Goal: Check status: Check status

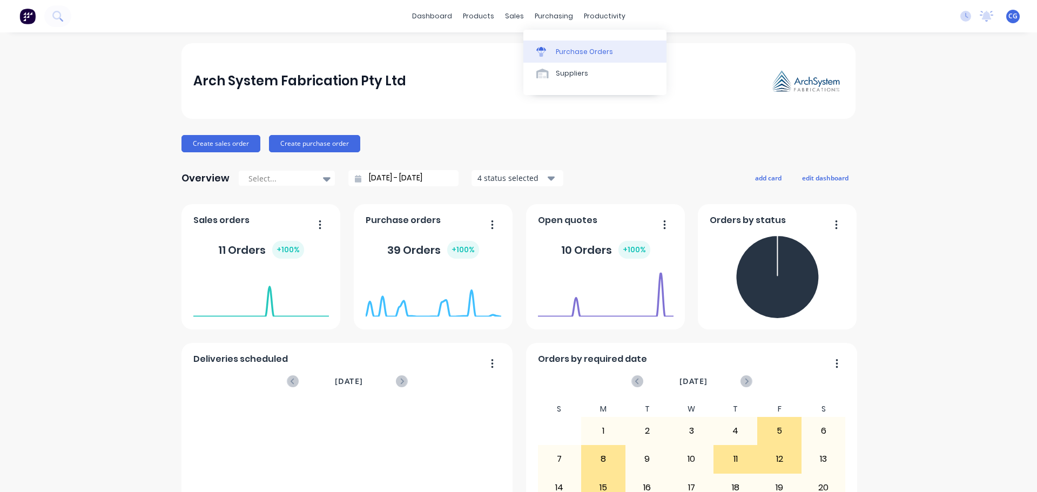
click at [582, 52] on div "Purchase Orders" at bounding box center [584, 52] width 57 height 10
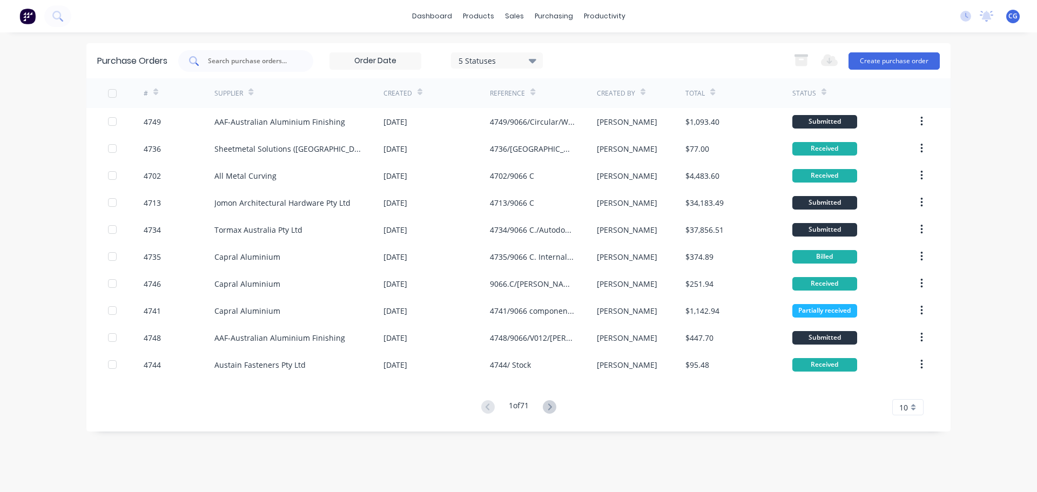
click at [260, 61] on input "text" at bounding box center [252, 61] width 90 height 11
type input "alspec"
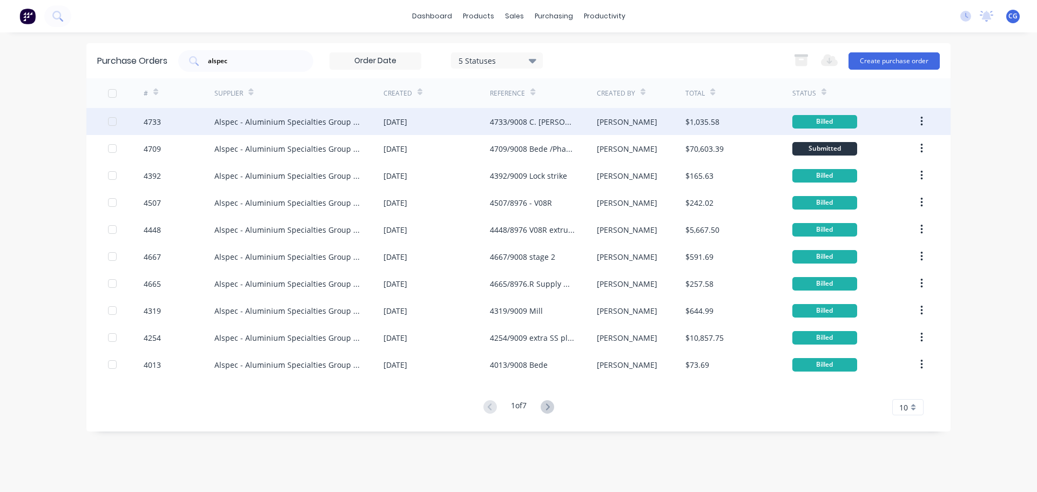
click at [542, 119] on div "4733/9008 C. [PERSON_NAME] Stage 2 Phase 2" at bounding box center [532, 121] width 85 height 11
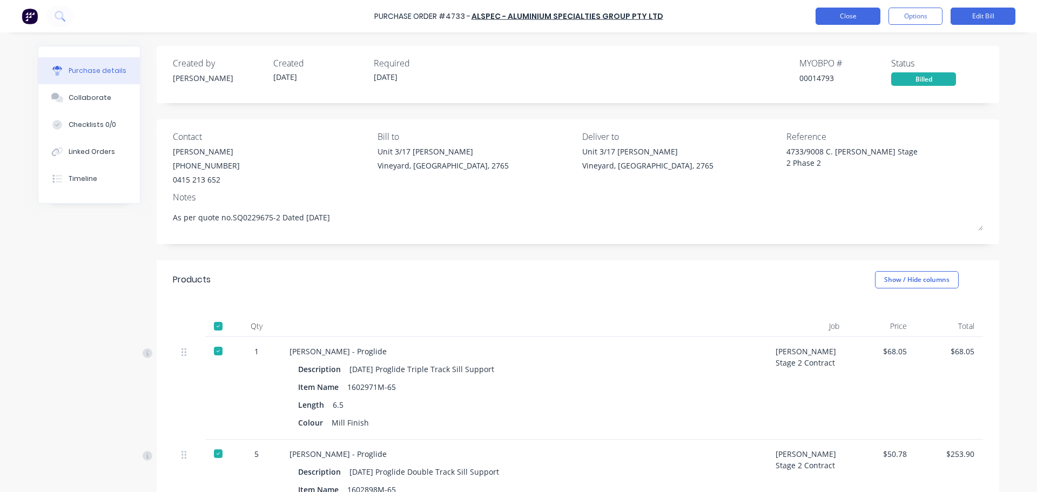
click at [839, 10] on button "Close" at bounding box center [848, 16] width 65 height 17
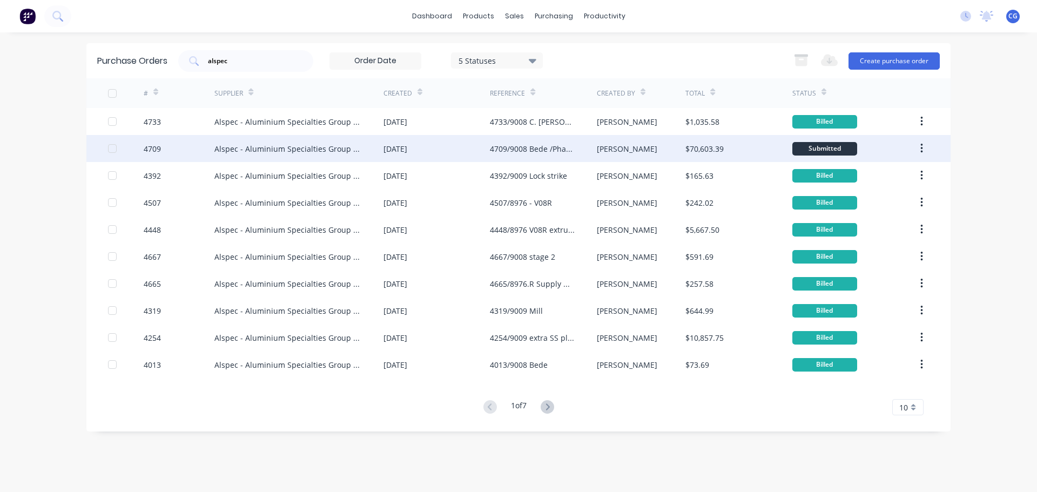
click at [265, 151] on div "Alspec - Aluminium Specialties Group Pty Ltd" at bounding box center [287, 148] width 147 height 11
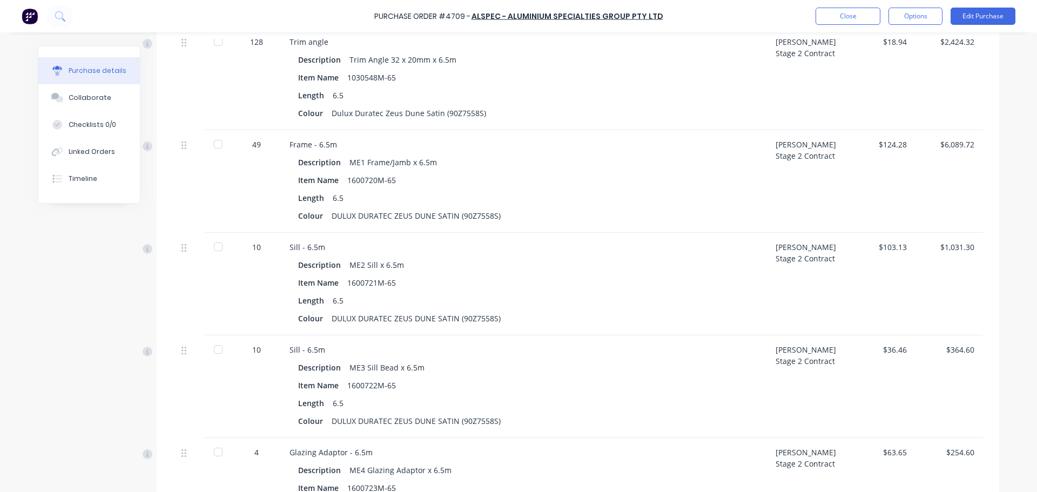
scroll to position [432, 0]
